Goal: Task Accomplishment & Management: Manage account settings

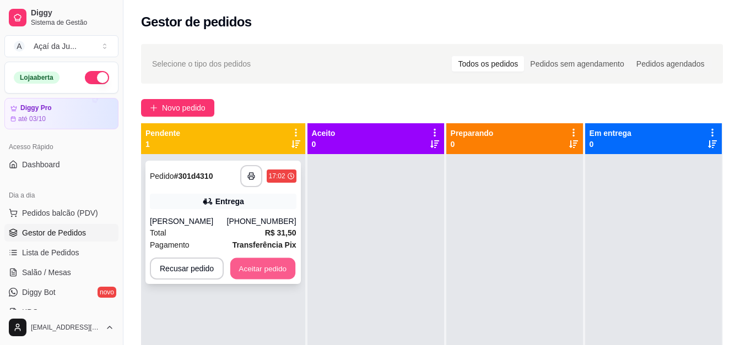
click at [276, 264] on button "Aceitar pedido" at bounding box center [262, 268] width 65 height 21
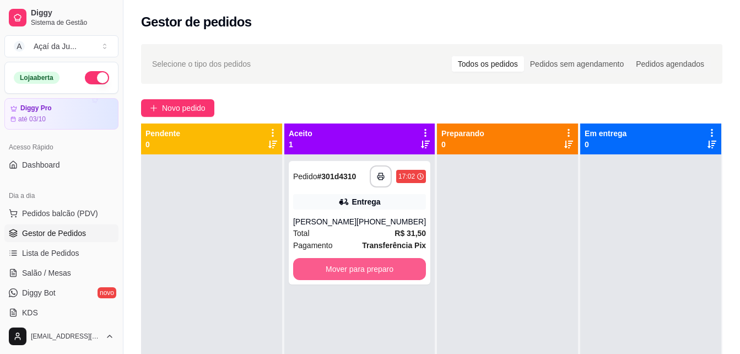
click at [329, 272] on button "Mover para preparo" at bounding box center [359, 269] width 133 height 22
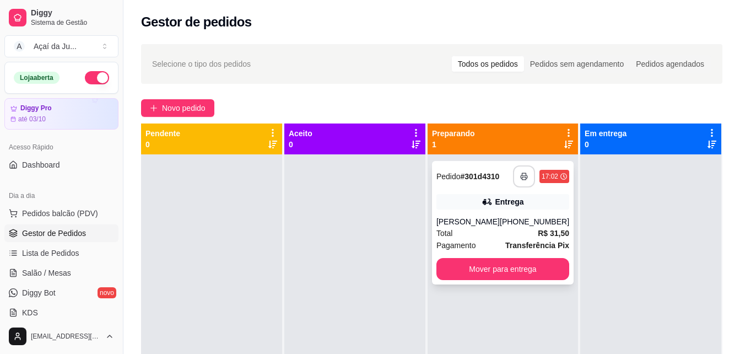
click at [520, 174] on icon "button" at bounding box center [524, 176] width 8 height 8
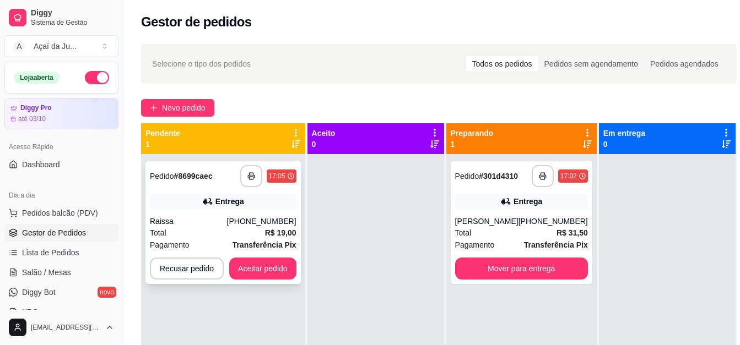
click at [286, 194] on div "Entrega" at bounding box center [223, 201] width 147 height 15
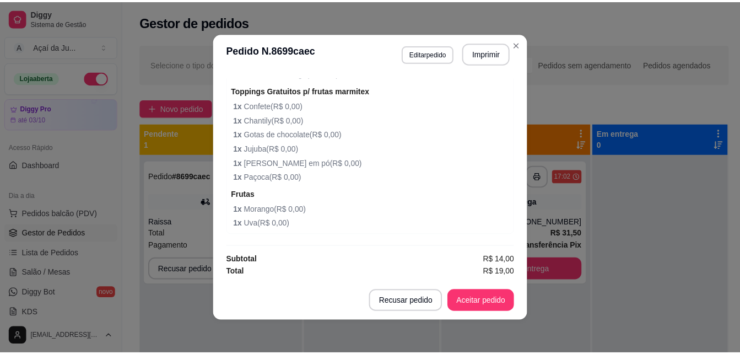
scroll to position [410, 0]
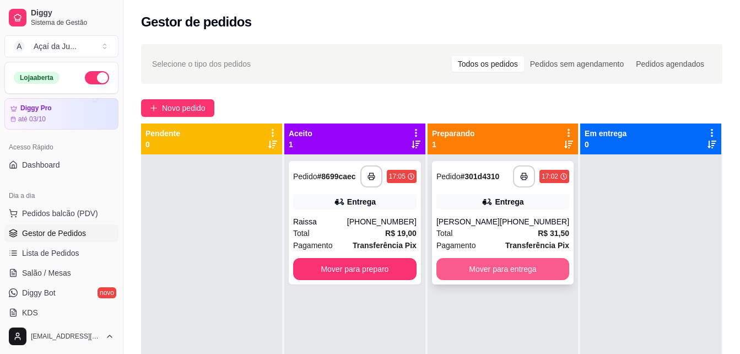
click at [501, 267] on button "Mover para entrega" at bounding box center [502, 269] width 133 height 22
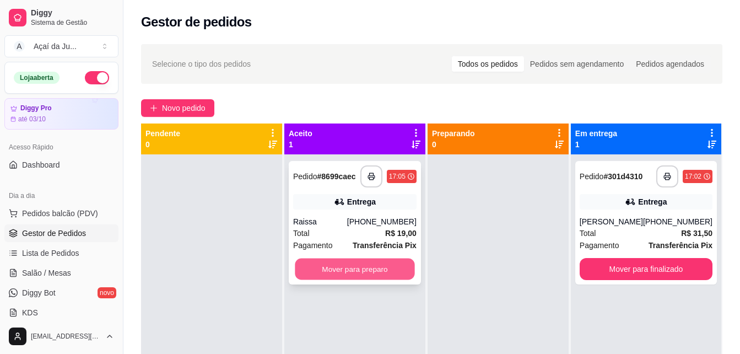
click at [343, 262] on button "Mover para preparo" at bounding box center [355, 268] width 120 height 21
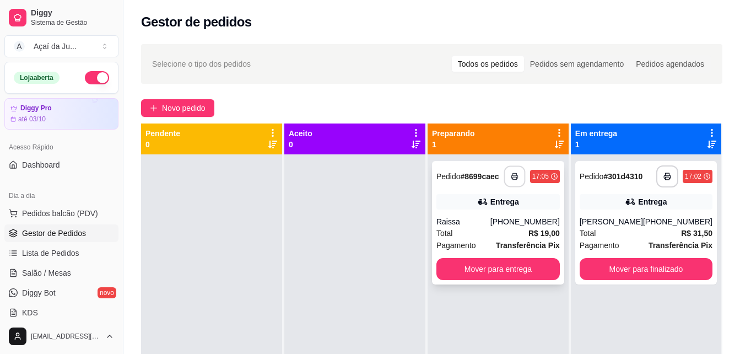
click at [517, 173] on icon "button" at bounding box center [515, 176] width 8 height 8
click at [597, 192] on div "**********" at bounding box center [646, 222] width 142 height 123
click at [502, 208] on div "Entrega" at bounding box center [497, 201] width 123 height 15
click at [524, 263] on button "Mover para entrega" at bounding box center [497, 269] width 123 height 22
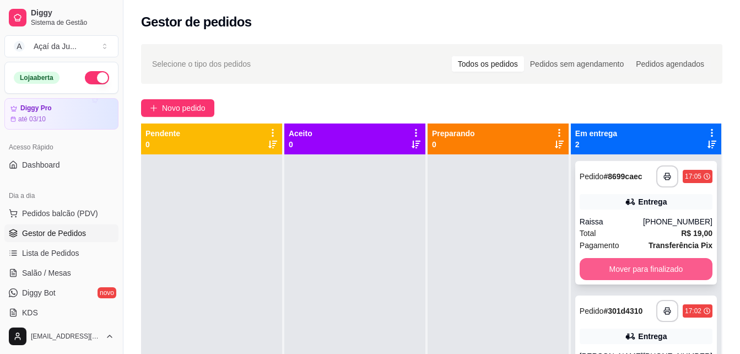
click at [613, 267] on button "Mover para finalizado" at bounding box center [645, 269] width 133 height 22
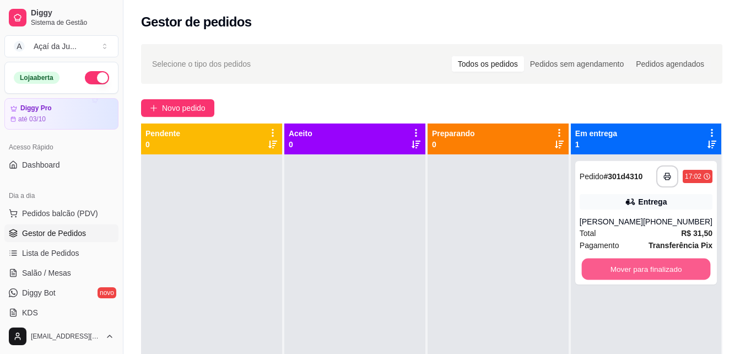
click at [613, 267] on button "Mover para finalizado" at bounding box center [645, 268] width 129 height 21
